Goal: Task Accomplishment & Management: Use online tool/utility

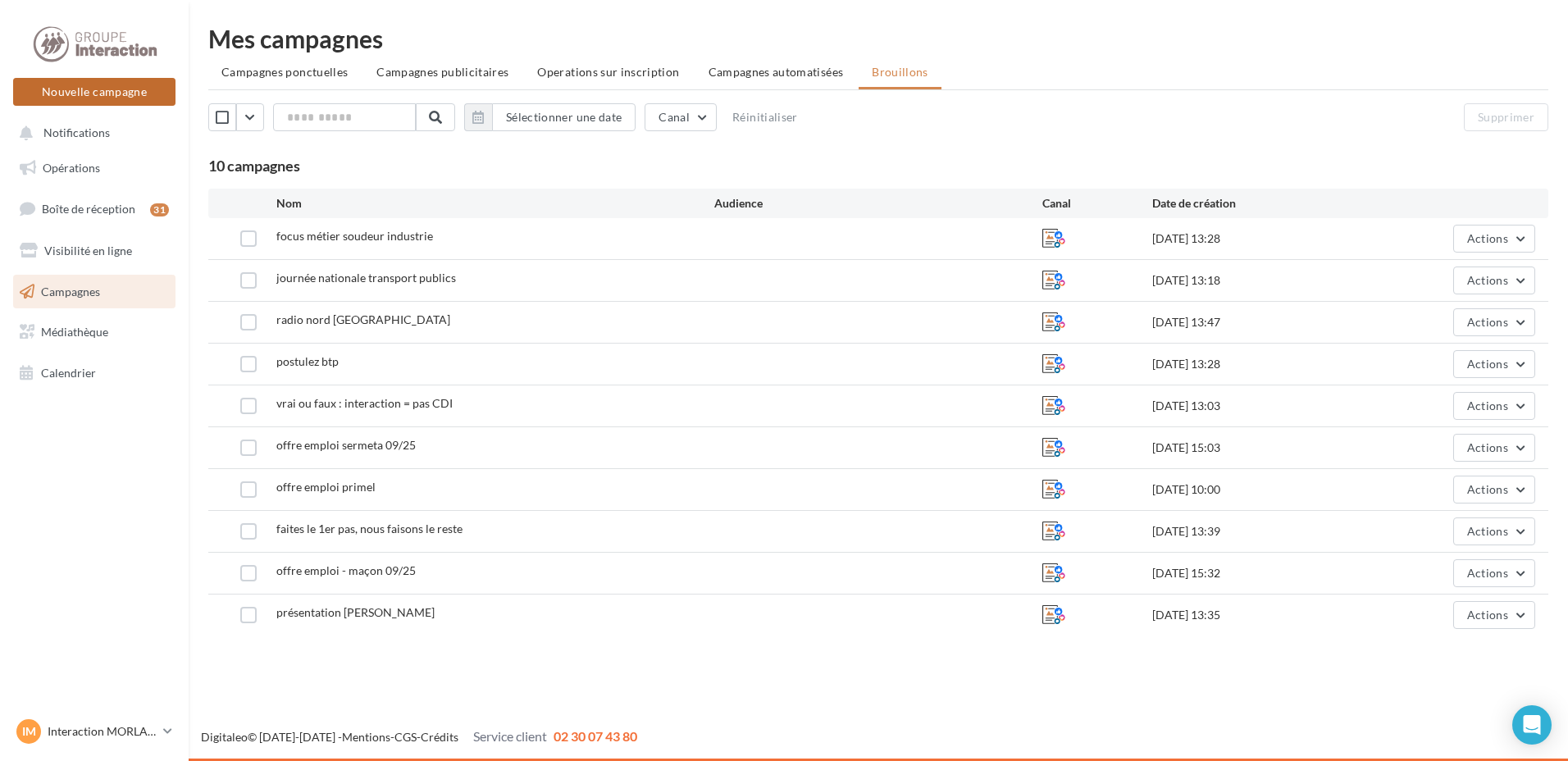
click at [126, 101] on button "Nouvelle campagne" at bounding box center [94, 91] width 162 height 28
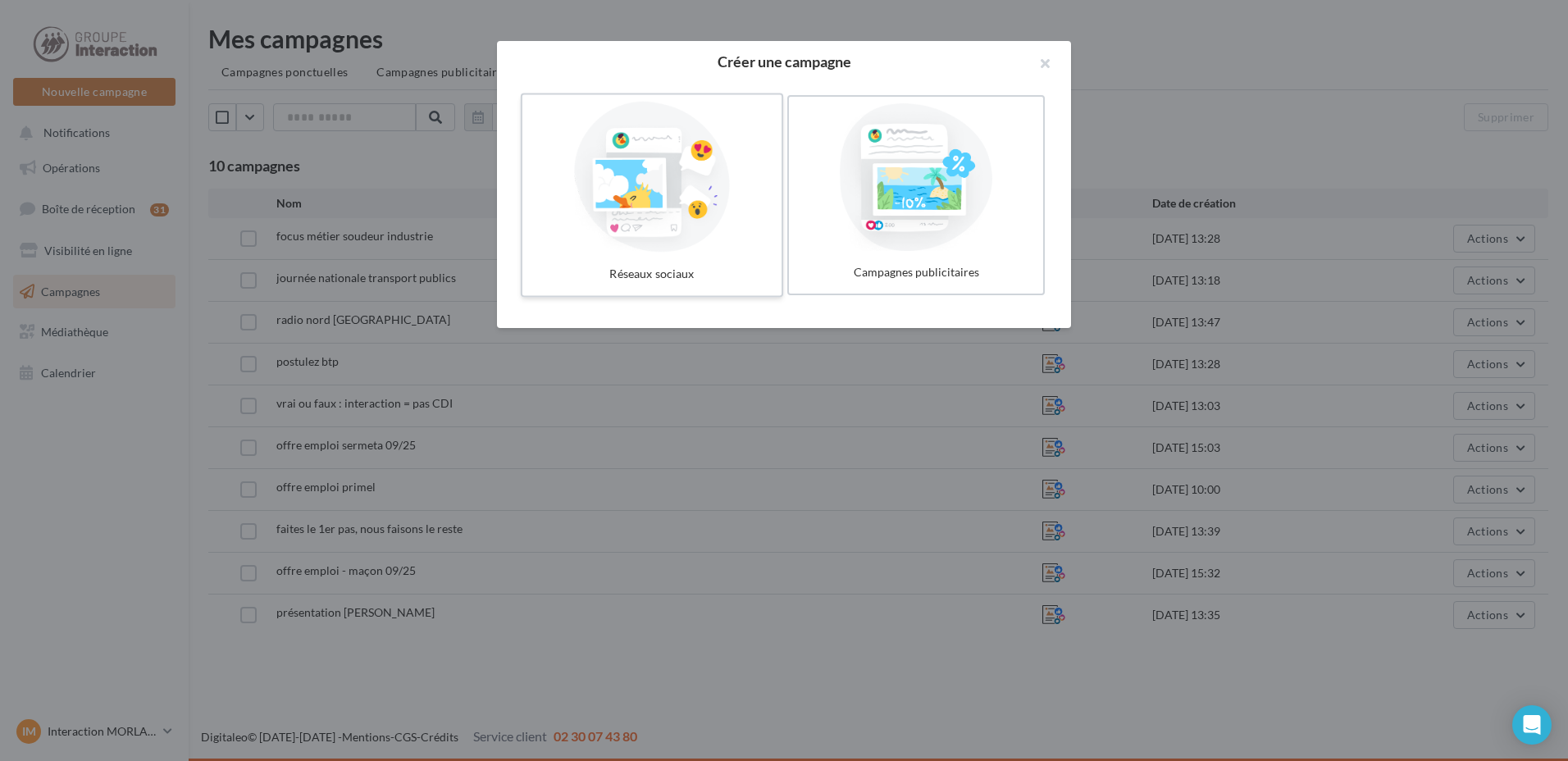
click at [593, 207] on div at bounding box center [652, 176] width 246 height 151
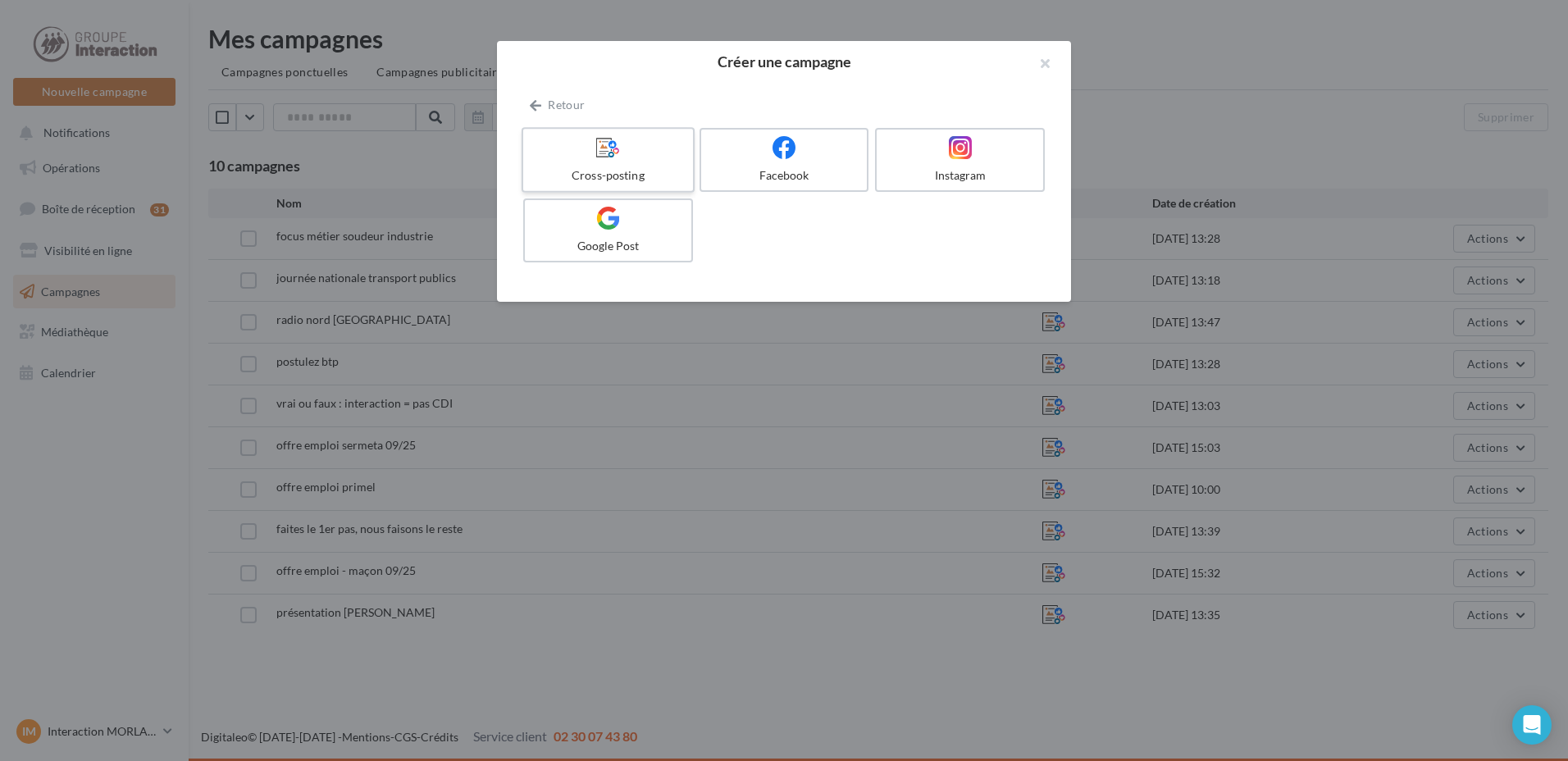
click at [612, 171] on div "Cross-posting" at bounding box center [607, 176] width 156 height 16
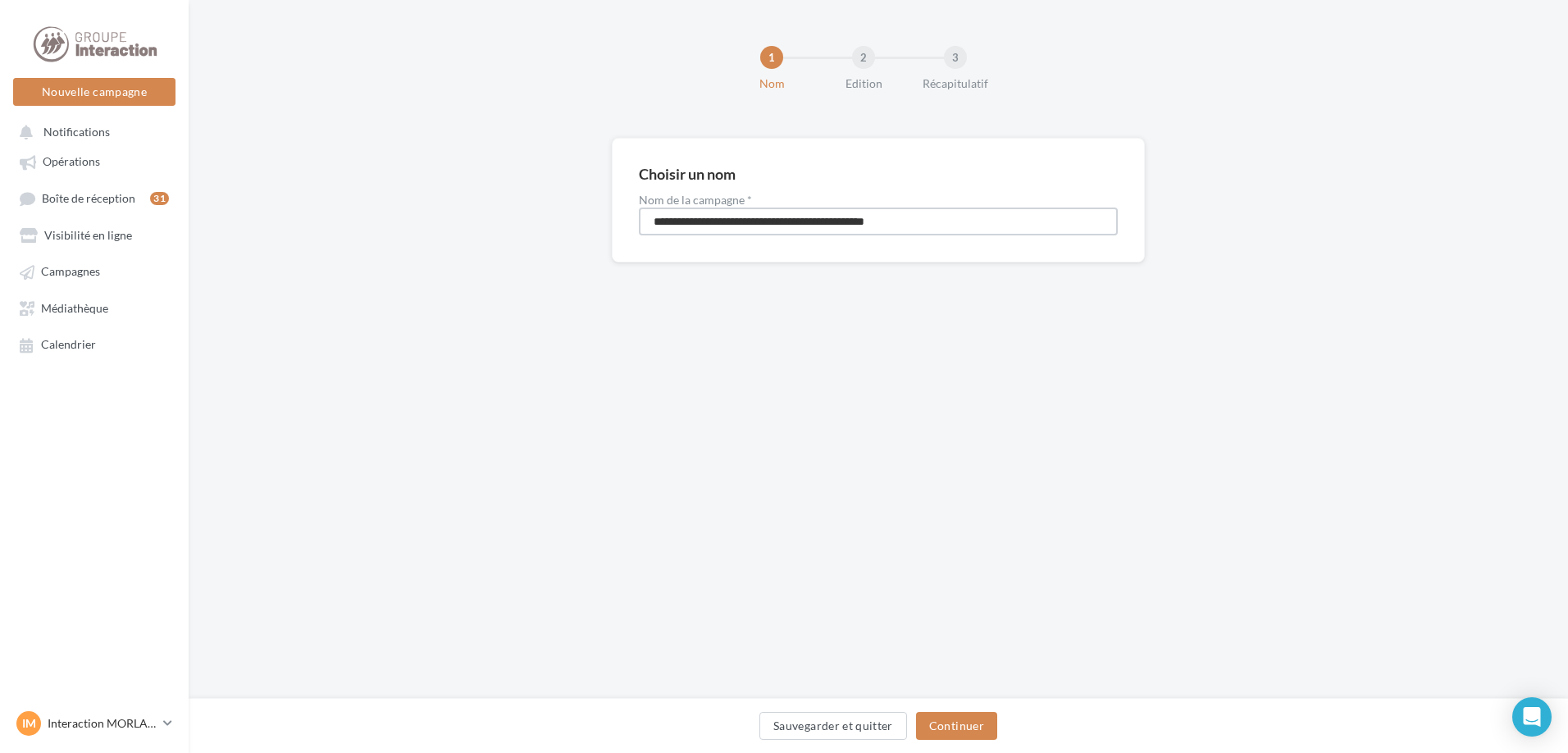
drag, startPoint x: 961, startPoint y: 222, endPoint x: 490, endPoint y: 191, distance: 472.0
click at [490, 191] on div "**********" at bounding box center [878, 226] width 1379 height 177
type input "**********"
click at [935, 711] on div "Sauvegarder et quitter Continuer" at bounding box center [878, 725] width 1379 height 55
click at [937, 721] on button "Continuer" at bounding box center [956, 725] width 81 height 28
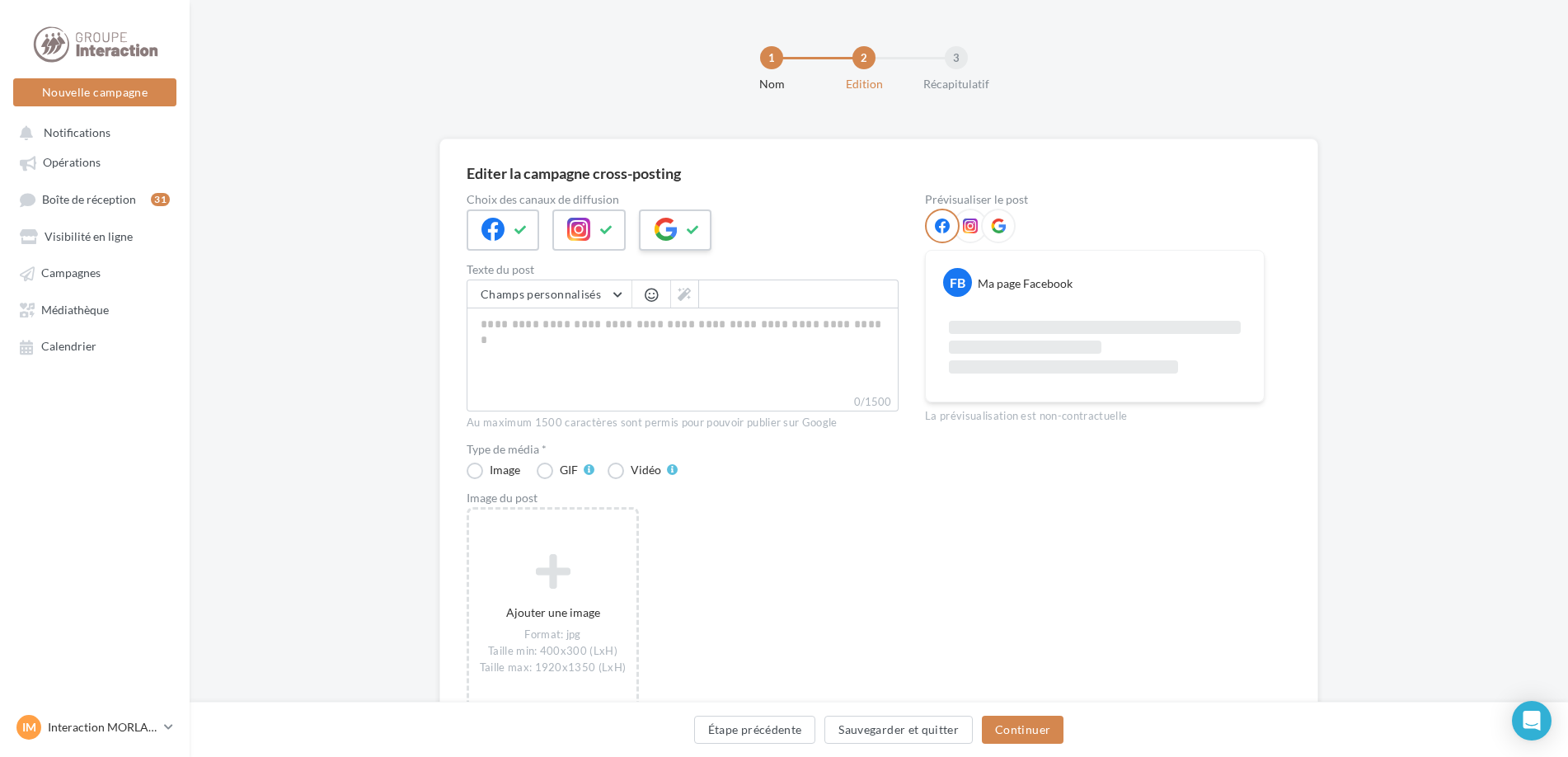
click at [685, 237] on button at bounding box center [694, 230] width 20 height 25
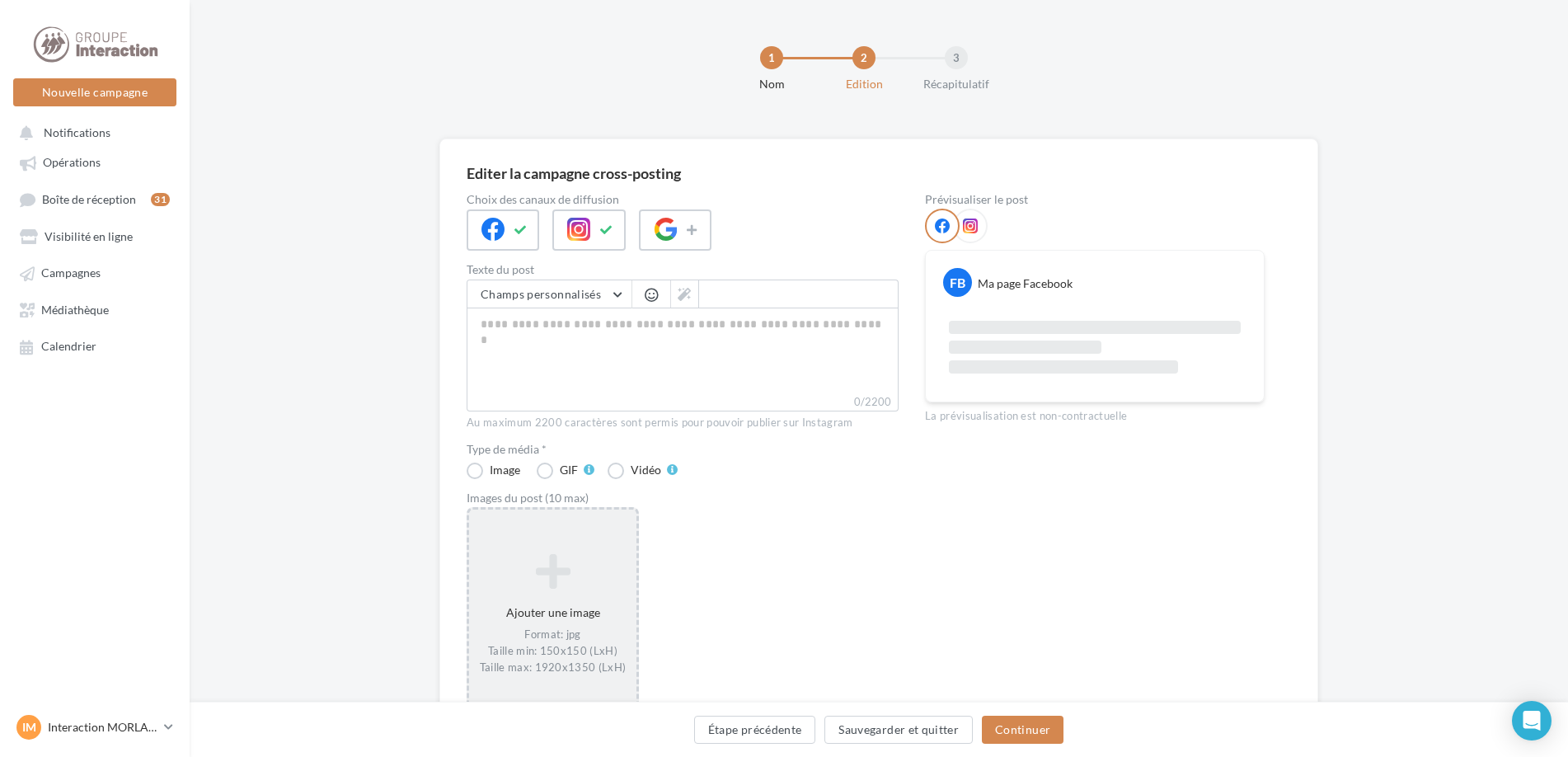
click at [564, 529] on div "Ajouter une image Format: jpg Taille min: 150x150 (LxH) Taille max: 1920x1350 (…" at bounding box center [553, 614] width 172 height 214
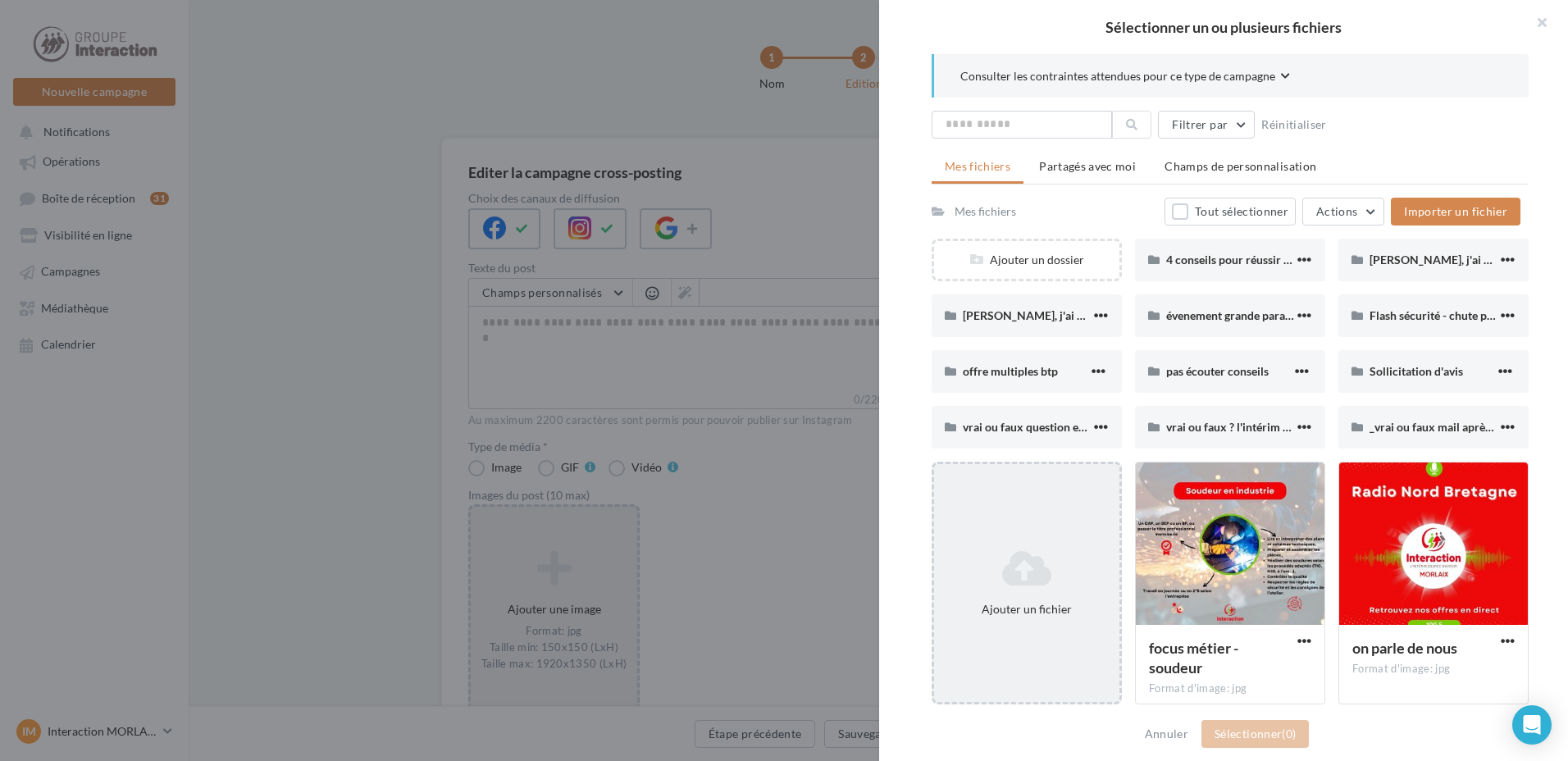
click at [1023, 507] on div "Ajouter un fichier" at bounding box center [1026, 583] width 191 height 242
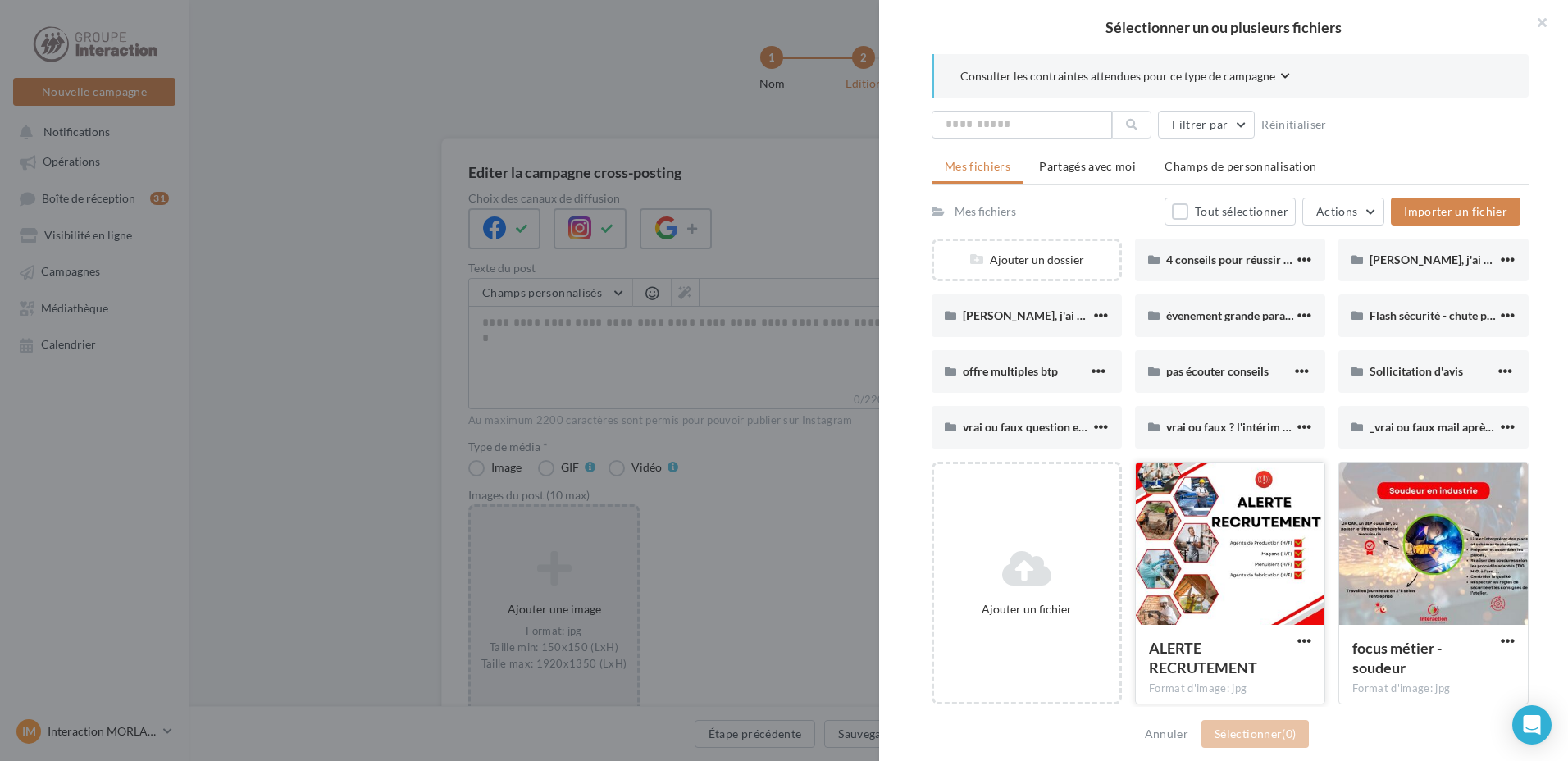
click at [1167, 477] on div at bounding box center [1230, 544] width 189 height 164
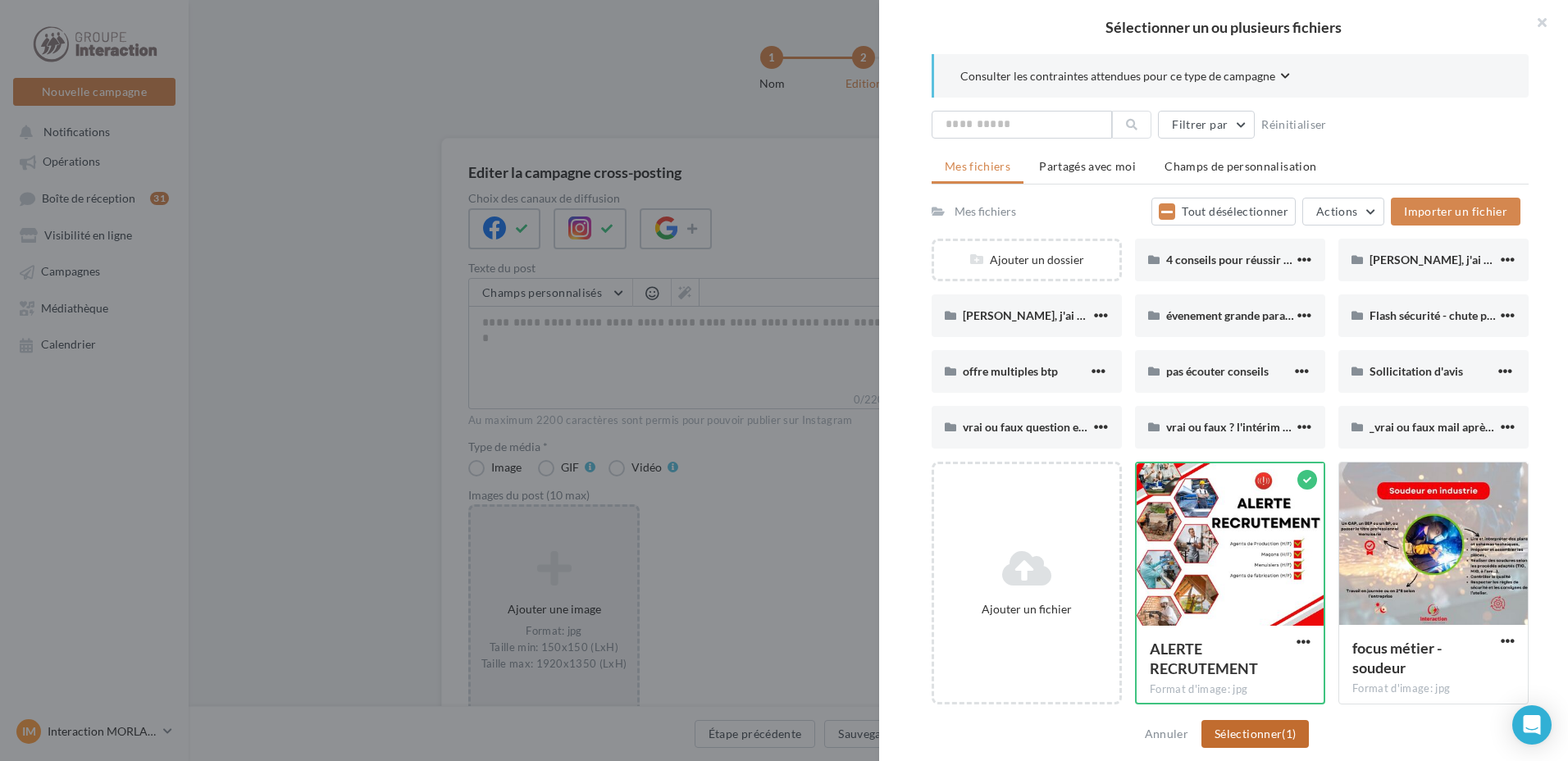
click at [1261, 738] on button "Sélectionner (1)" at bounding box center [1254, 733] width 108 height 28
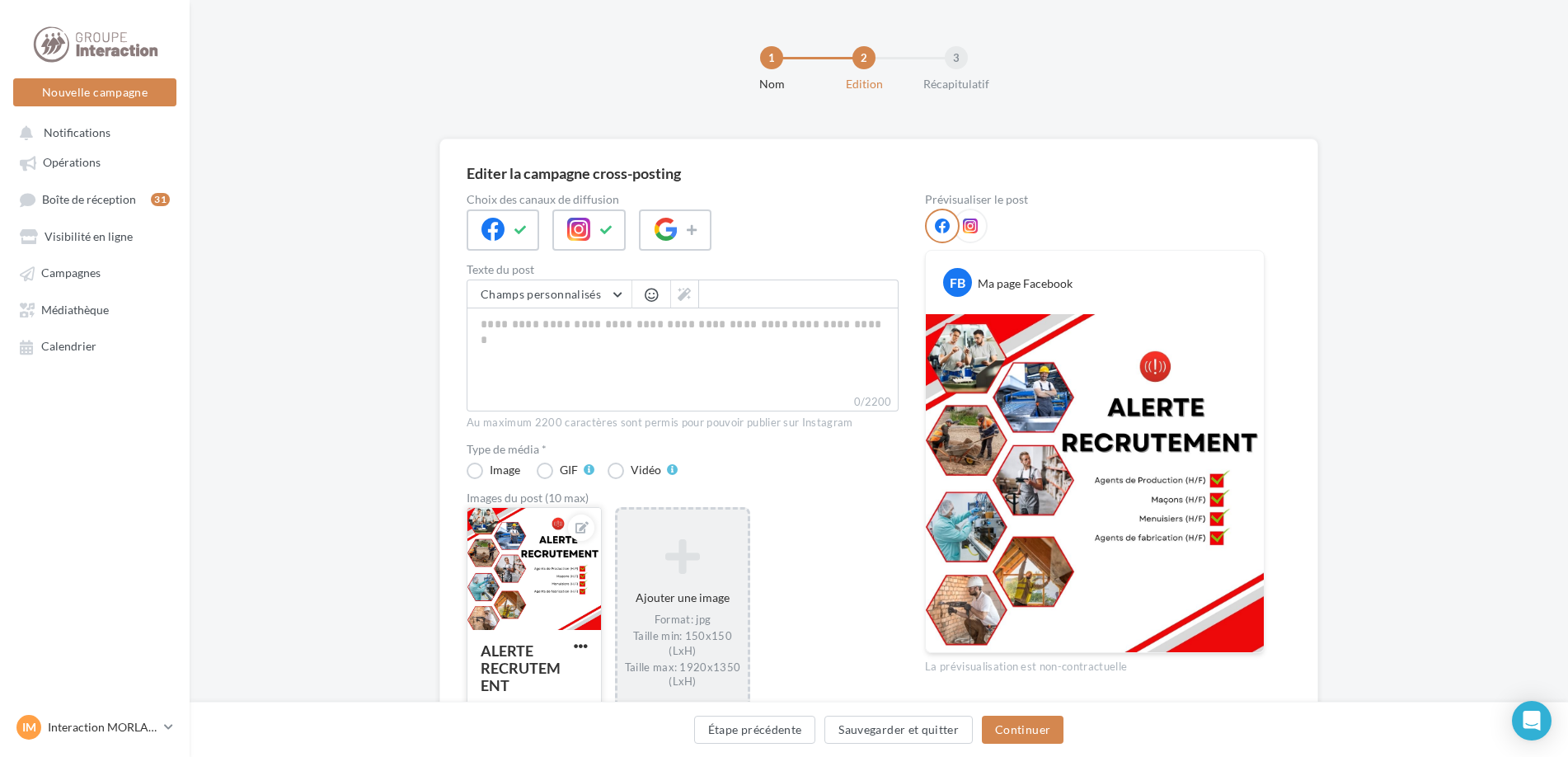
click at [570, 638] on div "ALERTE RECRUTEMENT" at bounding box center [534, 674] width 134 height 89
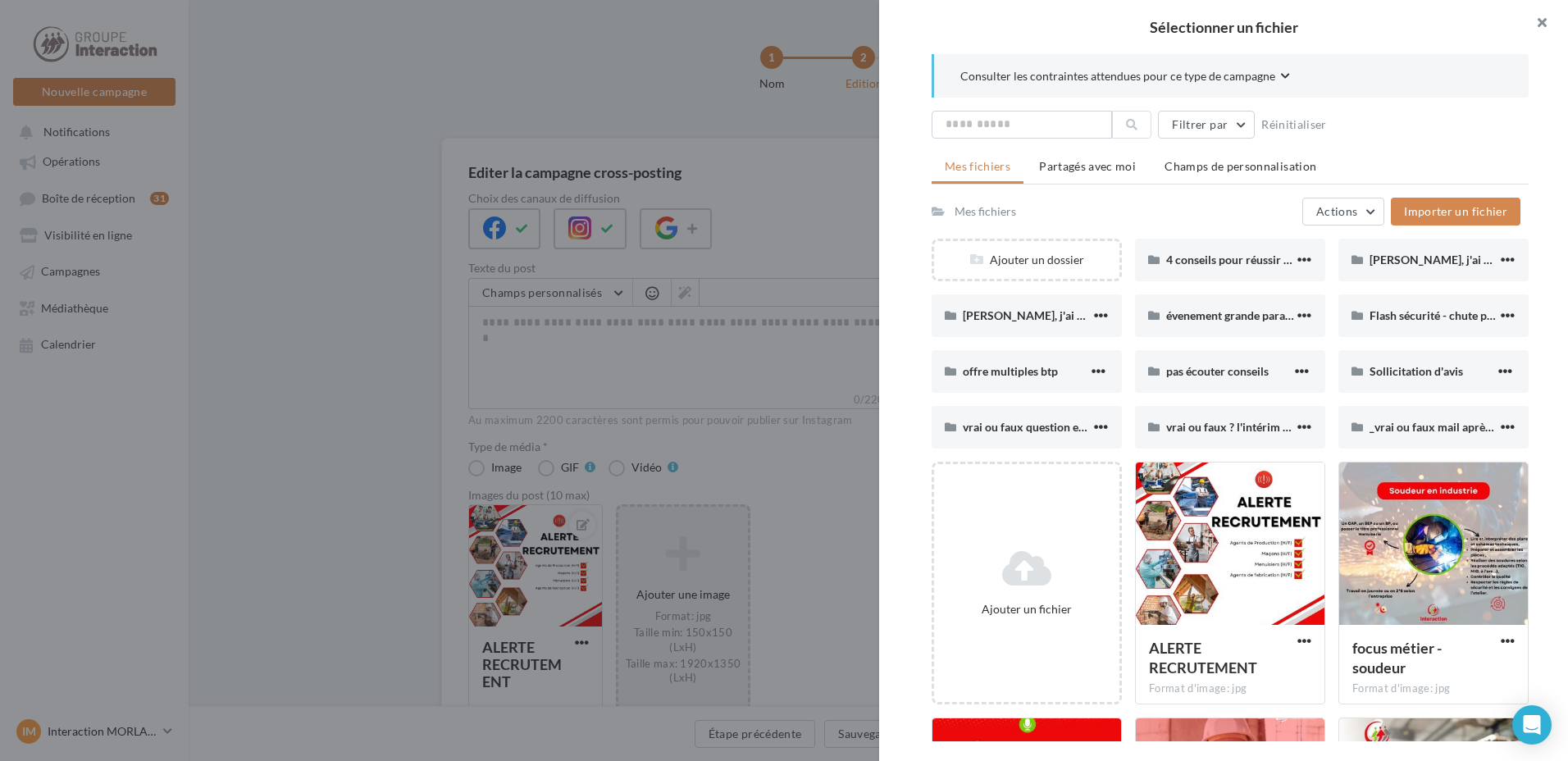
click at [1550, 17] on button "button" at bounding box center [1535, 24] width 66 height 49
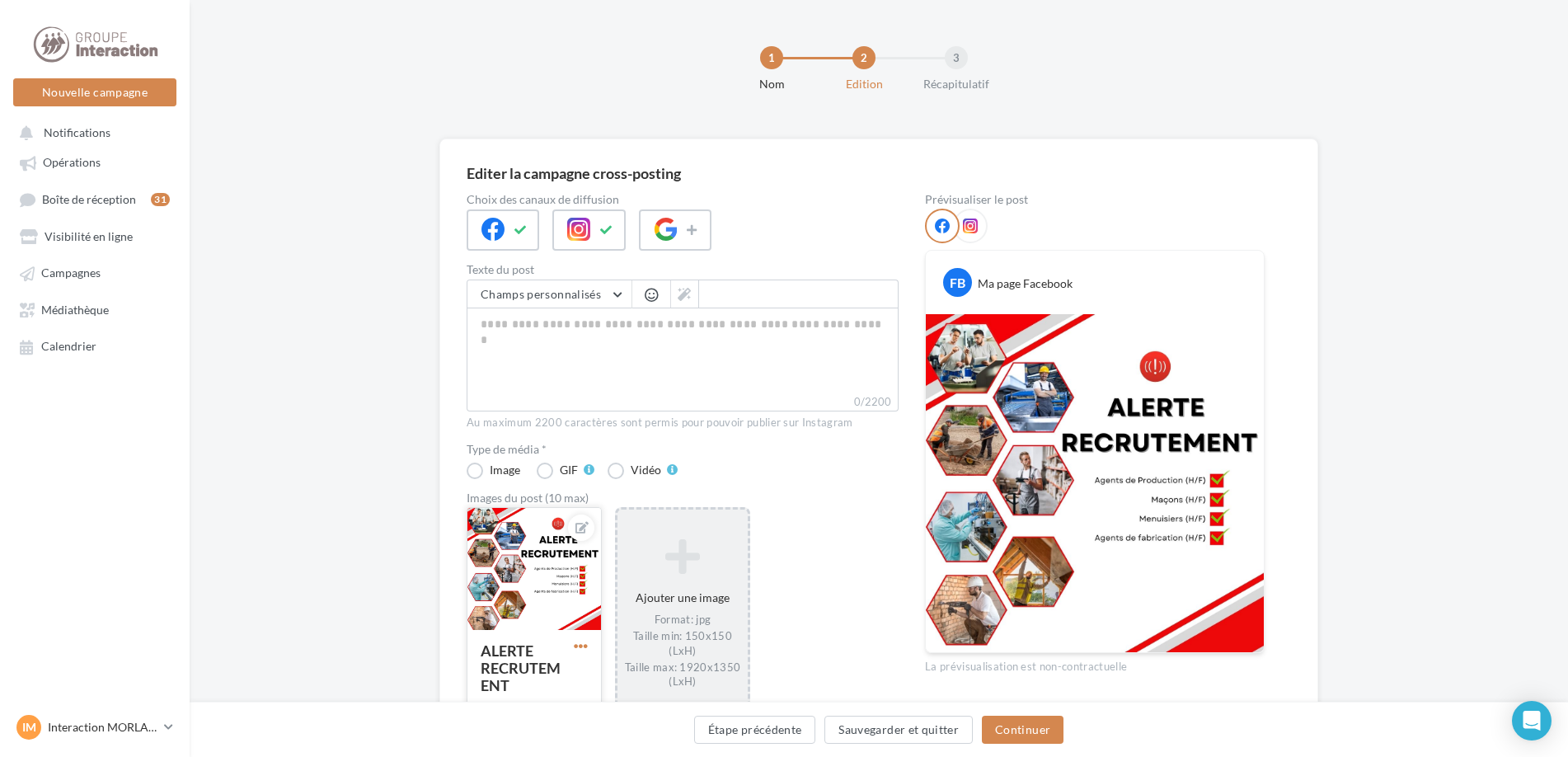
click at [579, 643] on span "button" at bounding box center [582, 646] width 14 height 14
click at [680, 602] on button "Supprimer" at bounding box center [658, 614] width 174 height 43
